Goal: Find specific page/section: Find specific page/section

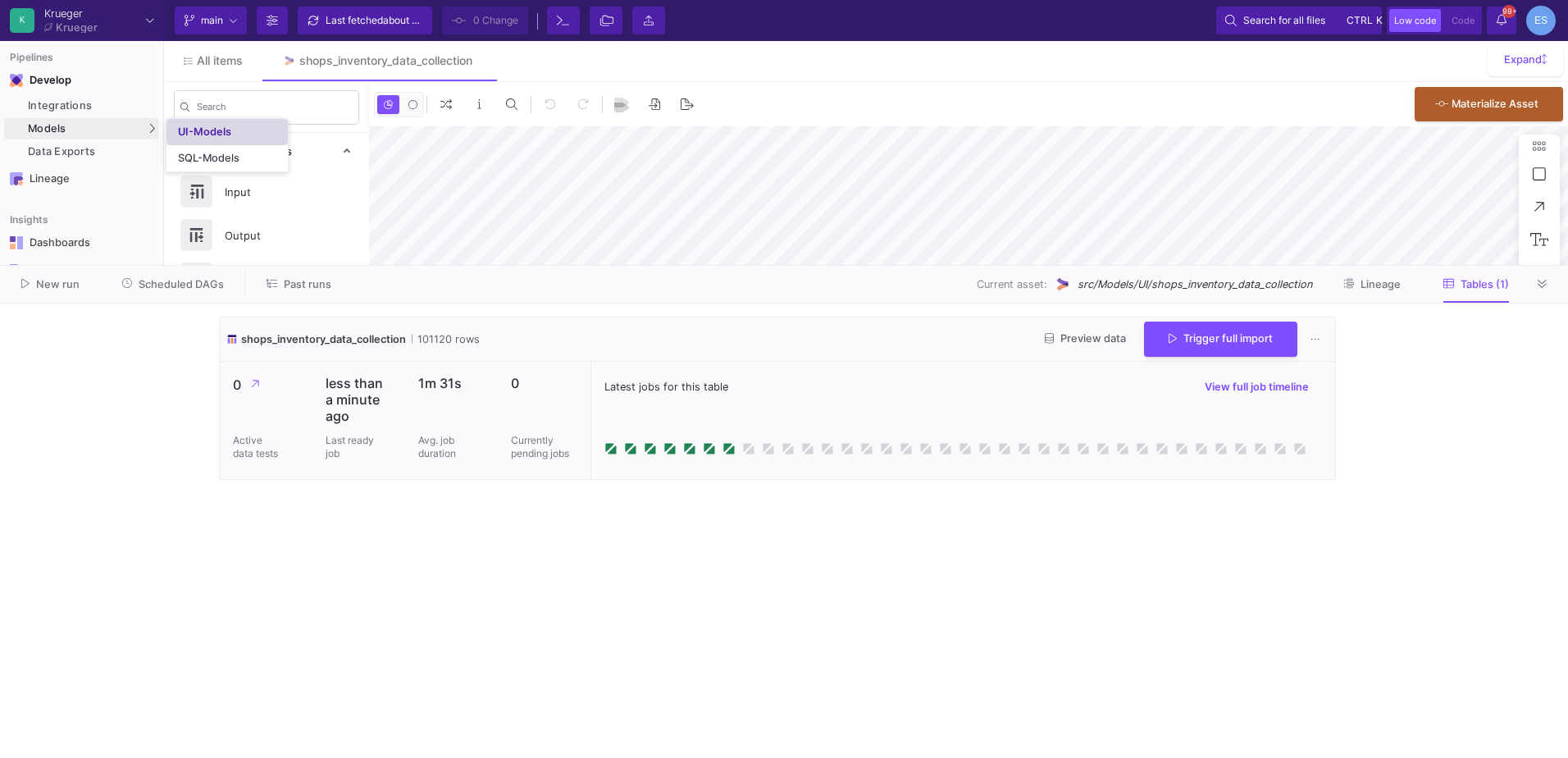
drag, startPoint x: 0, startPoint y: 0, endPoint x: 206, endPoint y: 131, distance: 244.1
click at [206, 131] on div "UI-Models" at bounding box center [205, 132] width 54 height 13
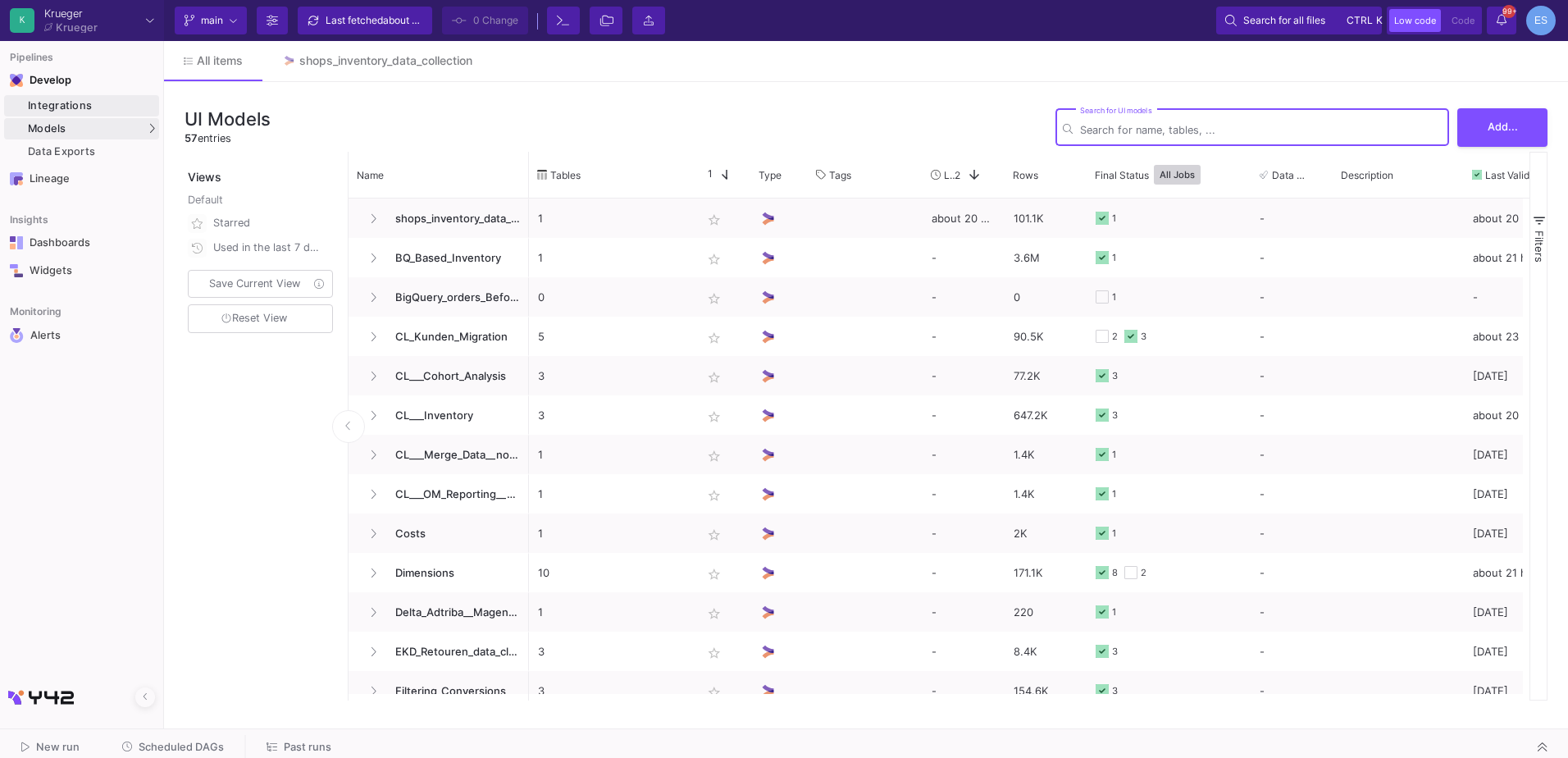
click at [96, 107] on div "Integrations" at bounding box center [91, 106] width 127 height 13
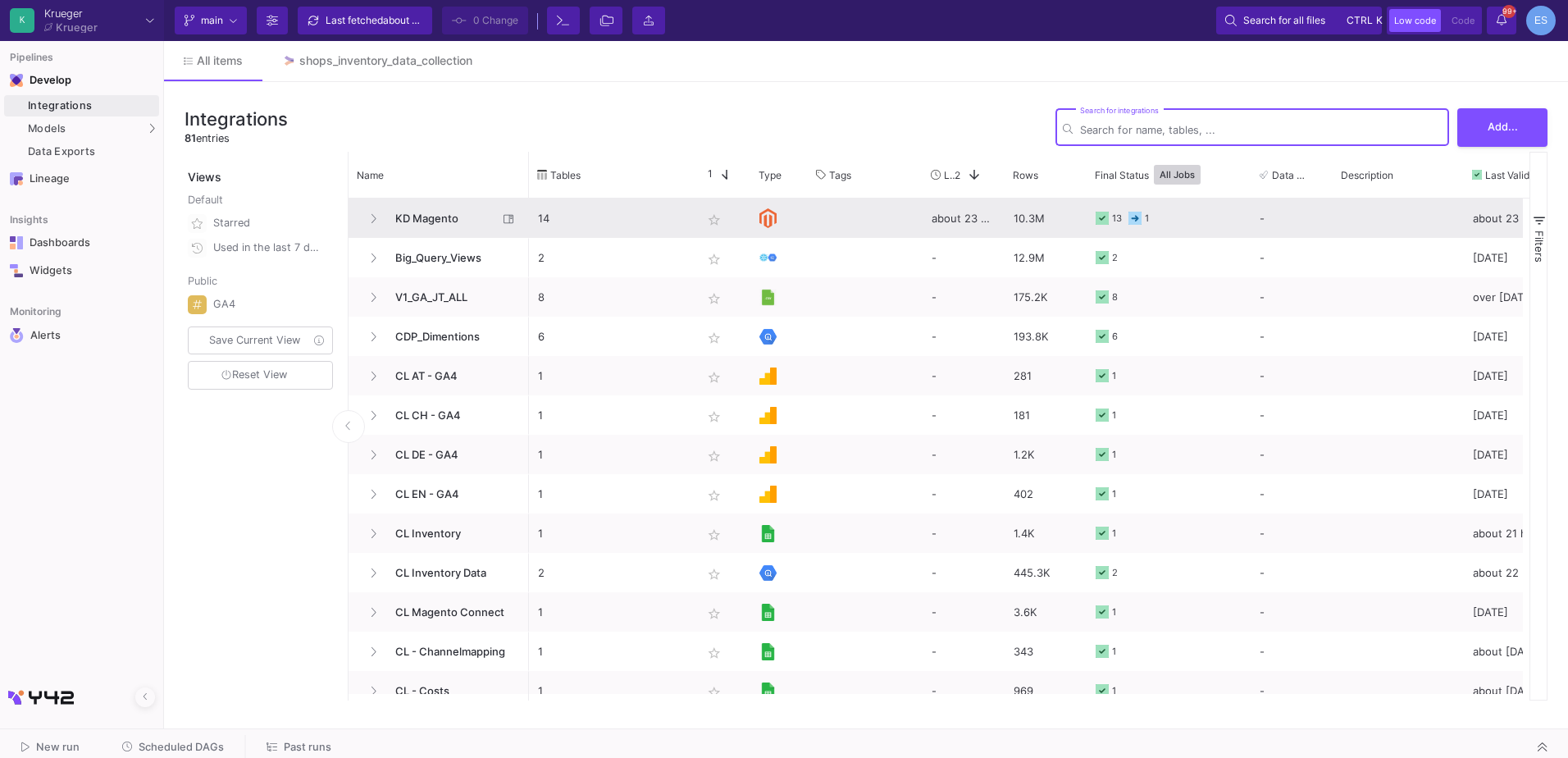
click at [459, 217] on span "KD Magento" at bounding box center [442, 218] width 113 height 38
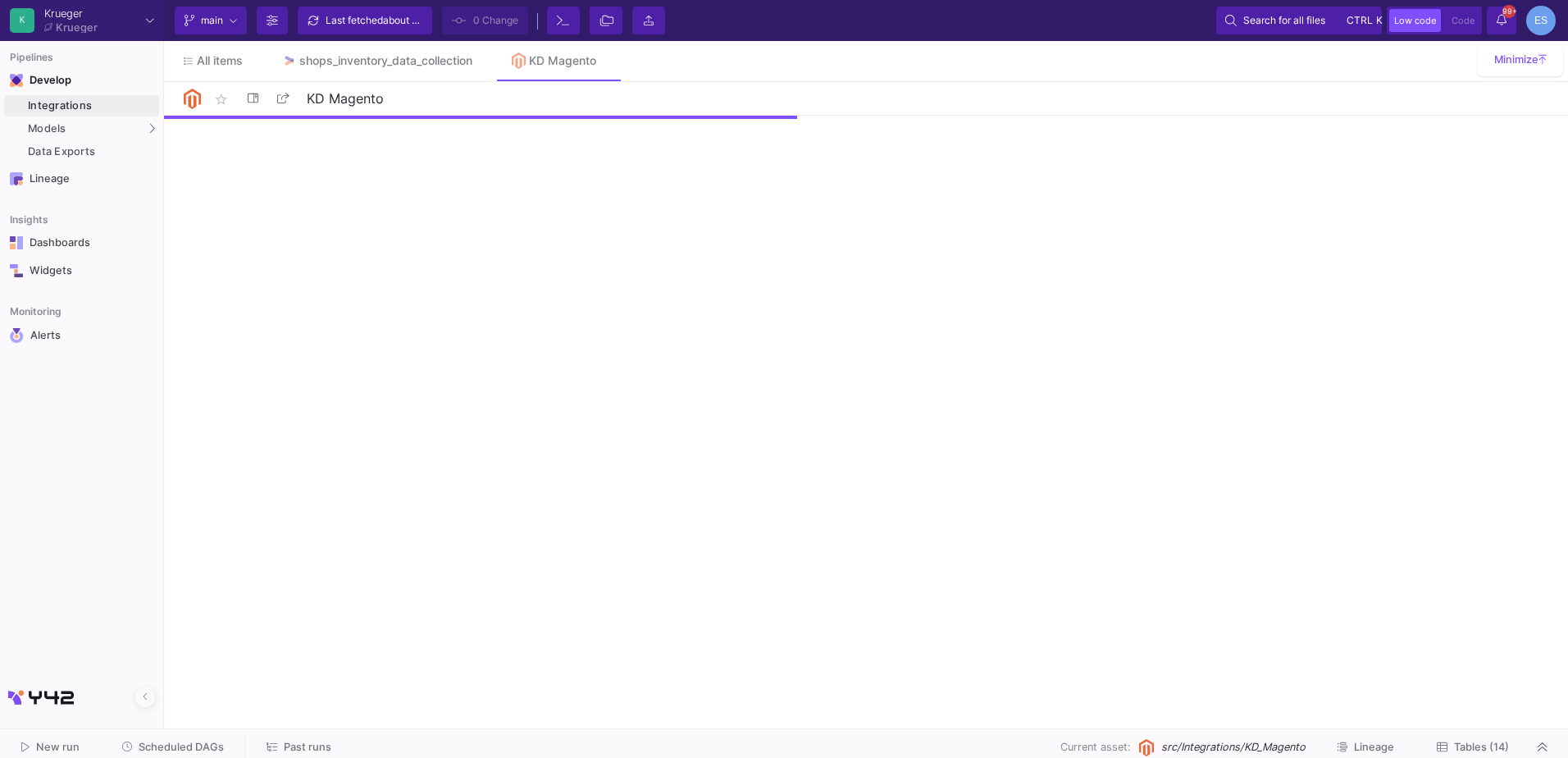
click at [1494, 743] on span "Tables (14)" at bounding box center [1481, 747] width 55 height 13
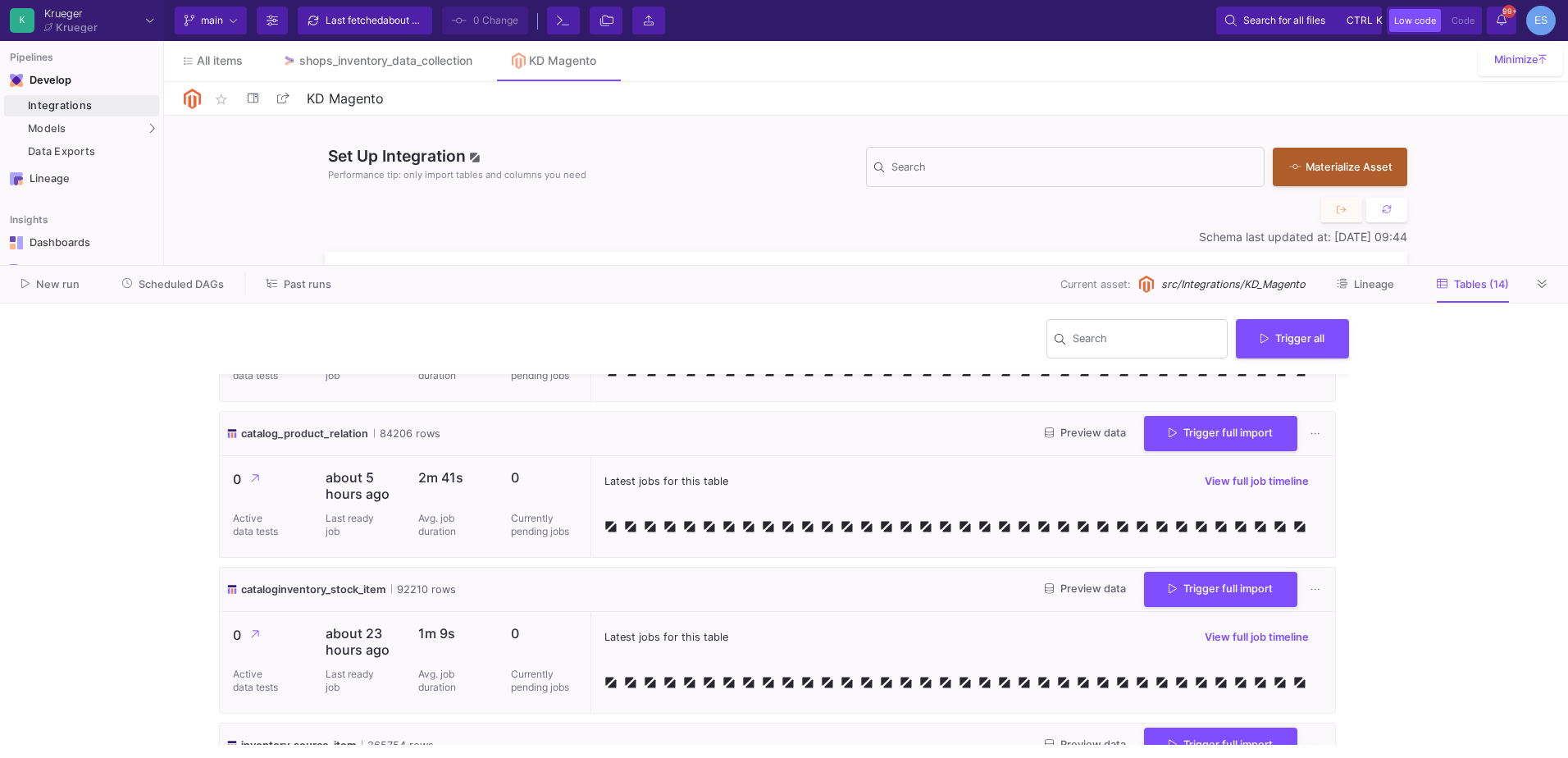
scroll to position [328, 0]
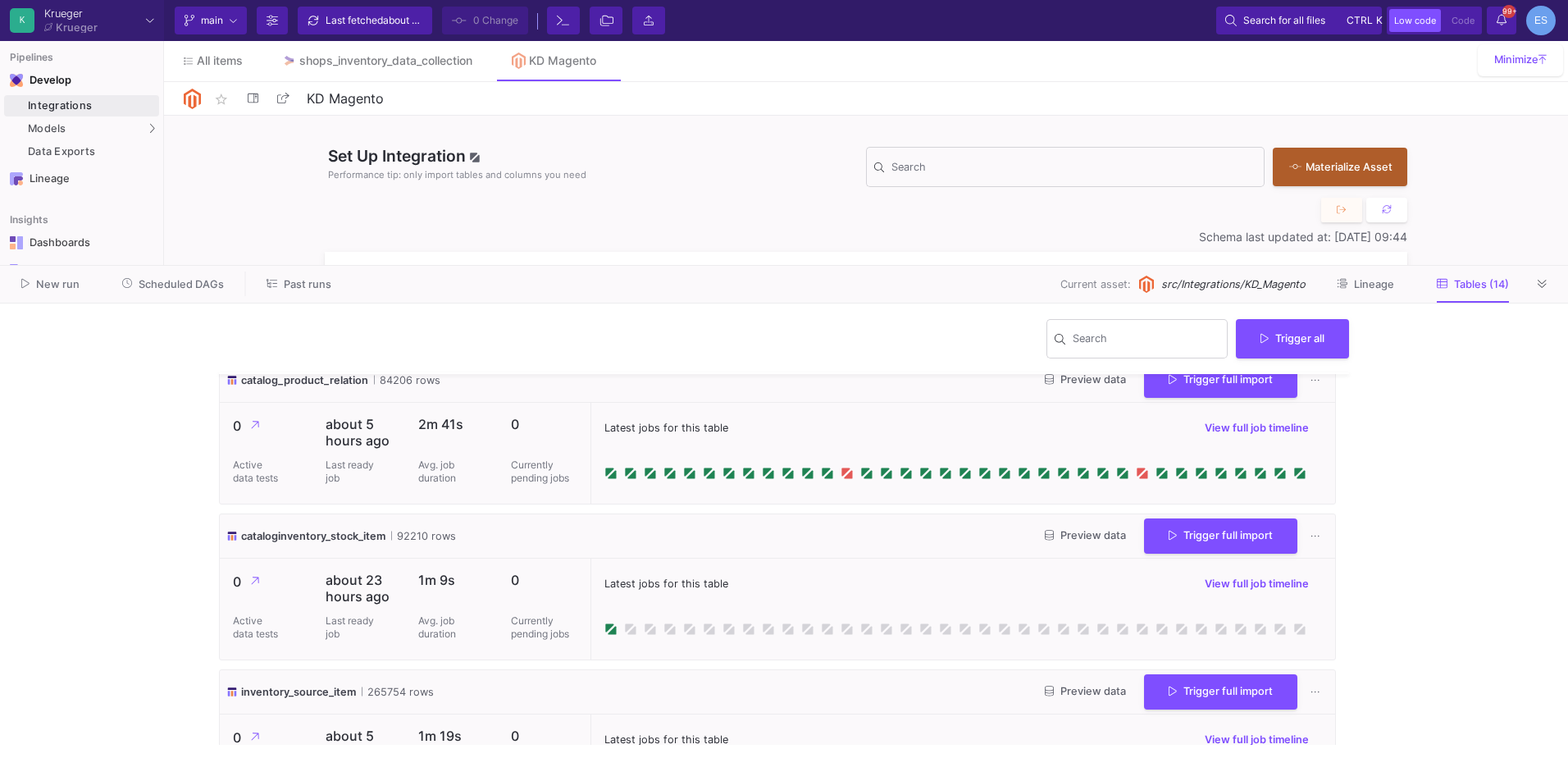
click at [321, 696] on span "inventory_source_item" at bounding box center [299, 692] width 114 height 15
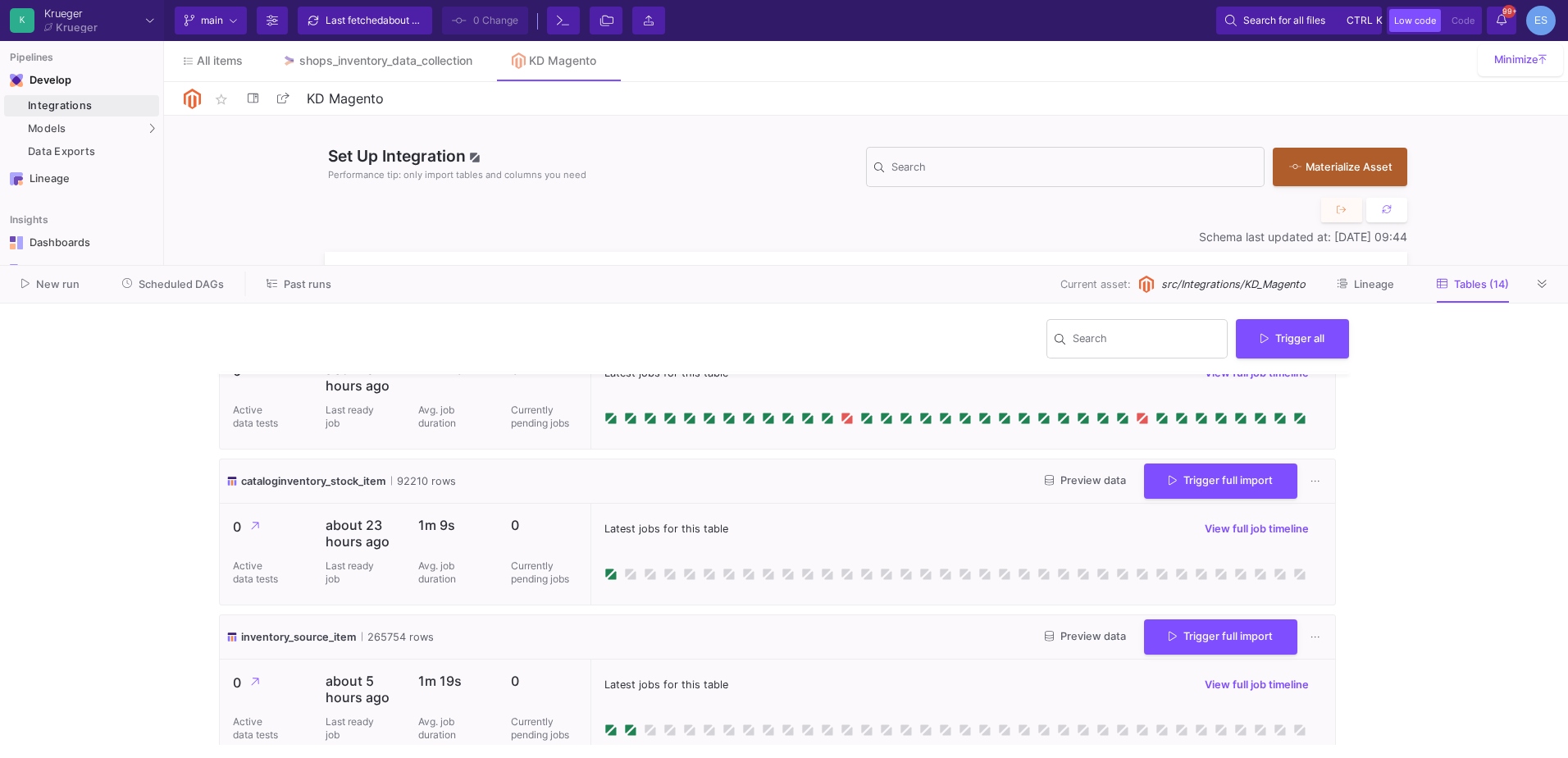
scroll to position [410, 0]
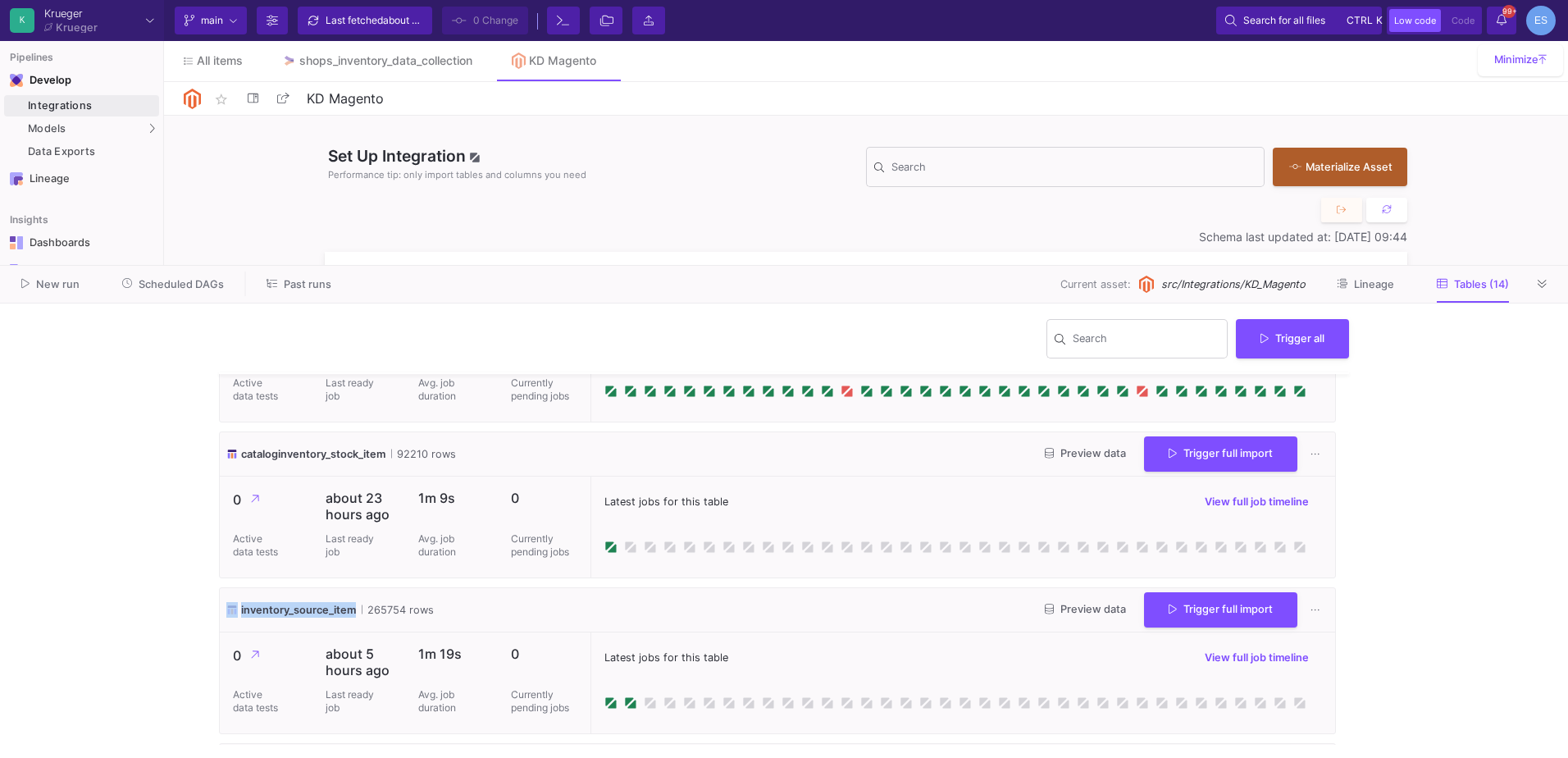
drag, startPoint x: 355, startPoint y: 610, endPoint x: 234, endPoint y: 617, distance: 121.2
click at [234, 617] on div "inventory_source_item" at bounding box center [291, 609] width 130 height 15
drag, startPoint x: 234, startPoint y: 617, endPoint x: 314, endPoint y: 608, distance: 80.5
copy div "inventory_source_item"
click at [1081, 608] on span "Preview data" at bounding box center [1085, 609] width 81 height 13
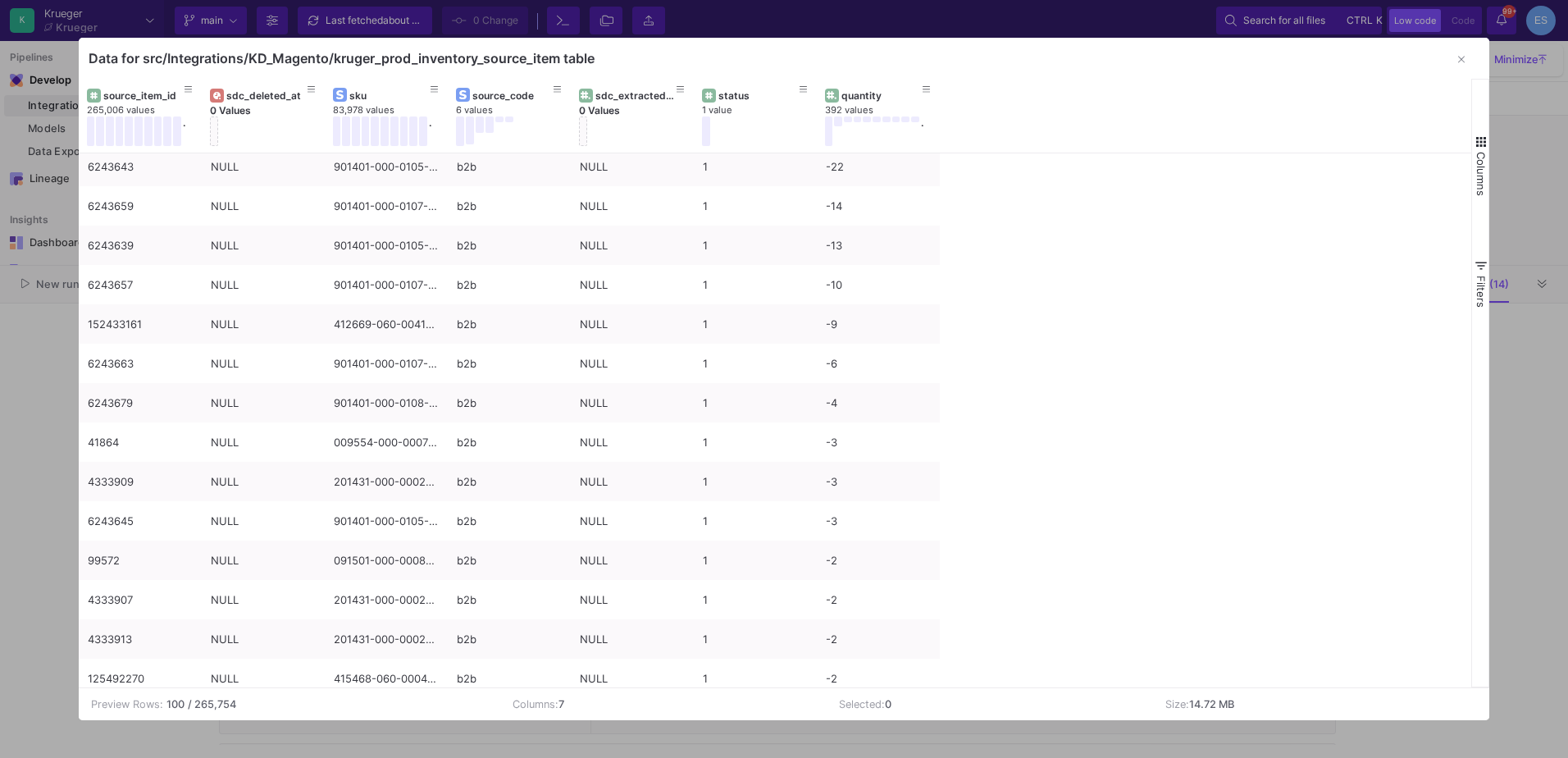
scroll to position [0, 0]
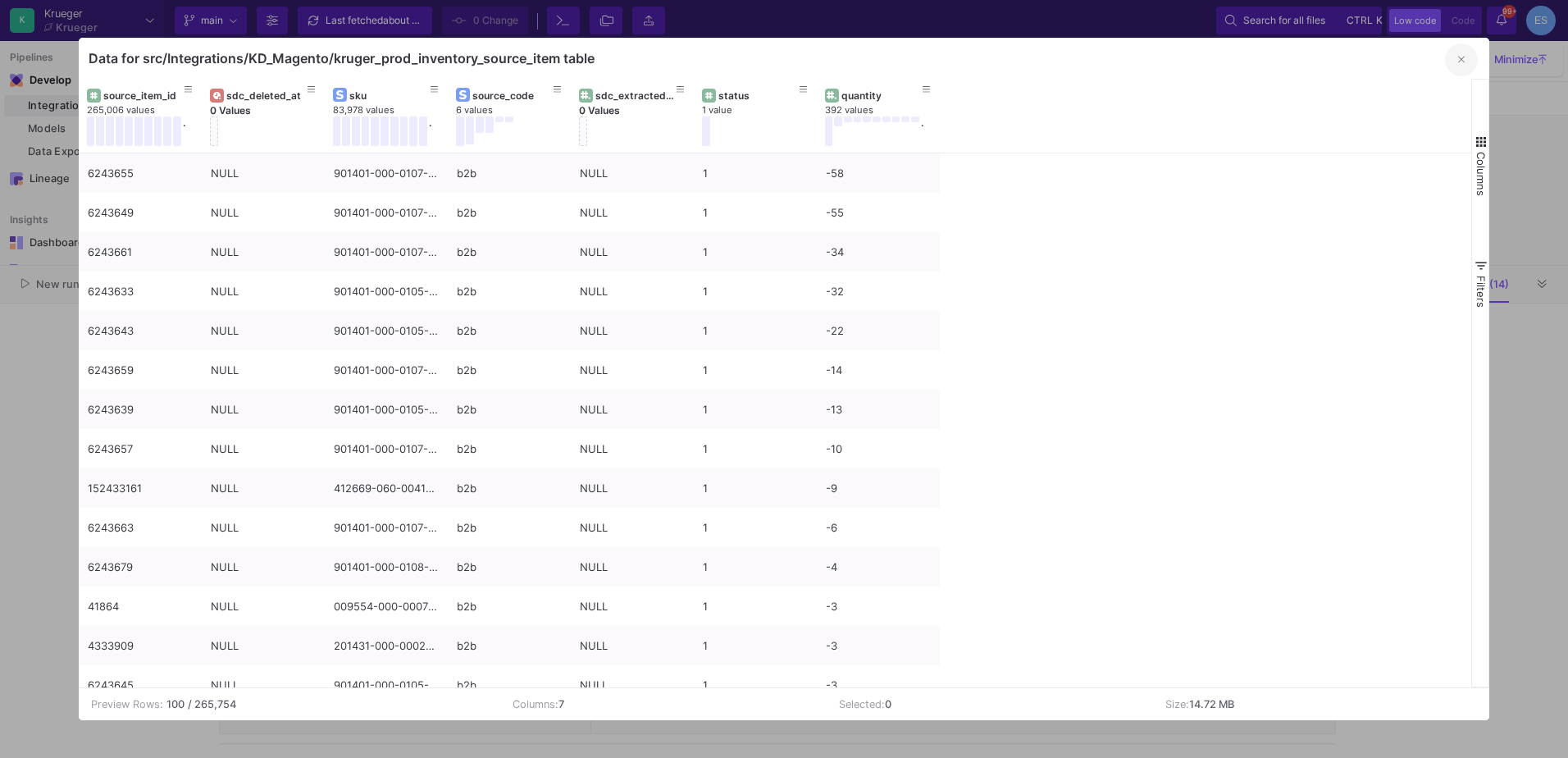
click at [1464, 63] on icon "button" at bounding box center [1461, 60] width 6 height 11
